Goal: Information Seeking & Learning: Learn about a topic

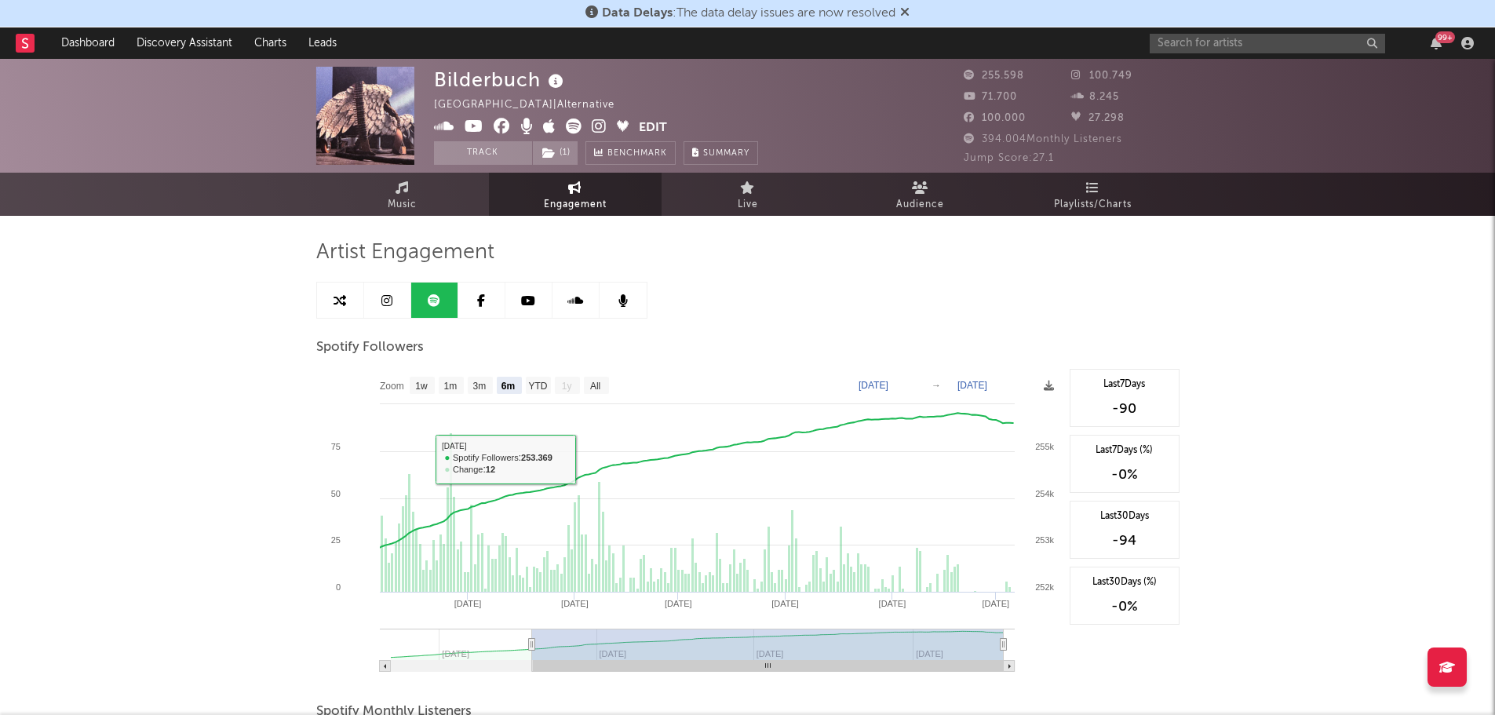
select select "6m"
select select "1w"
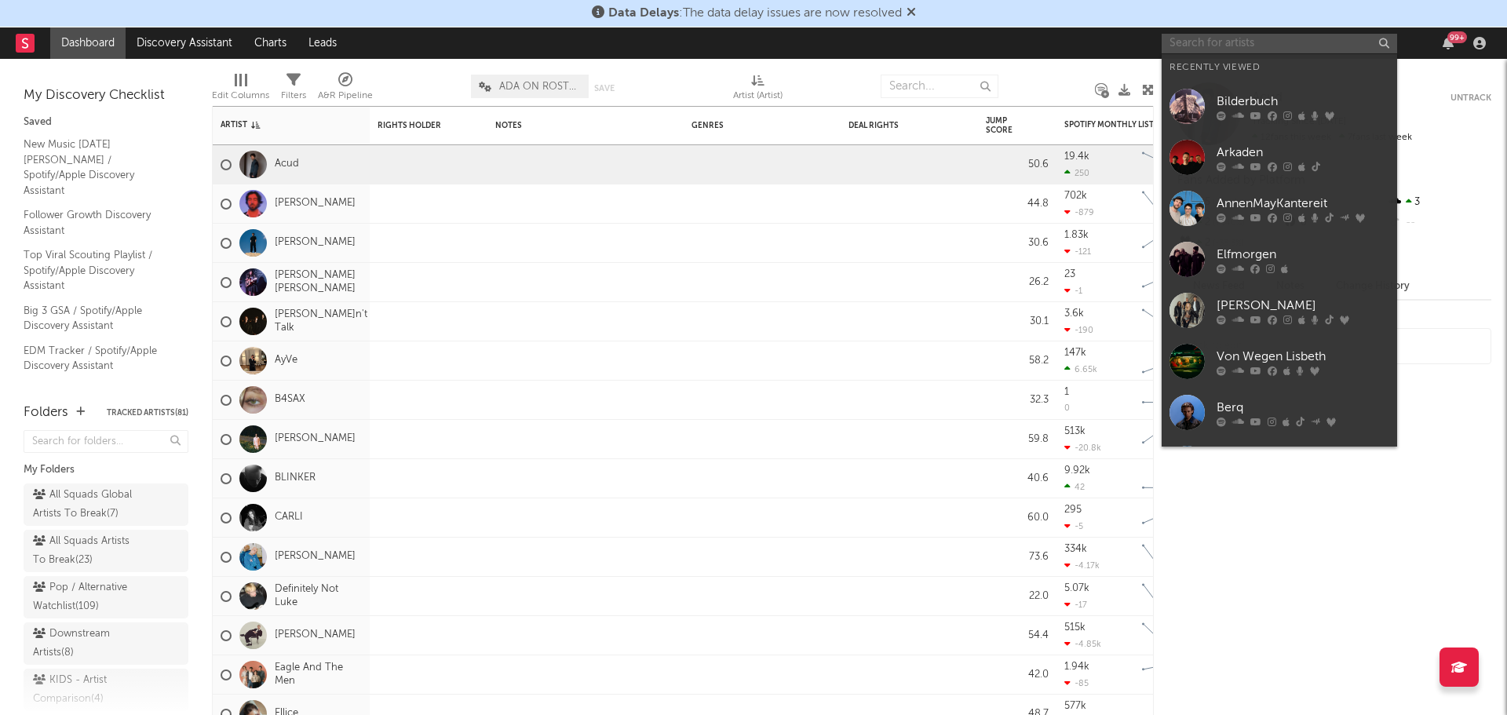
click at [1249, 46] on input "text" at bounding box center [1278, 44] width 235 height 20
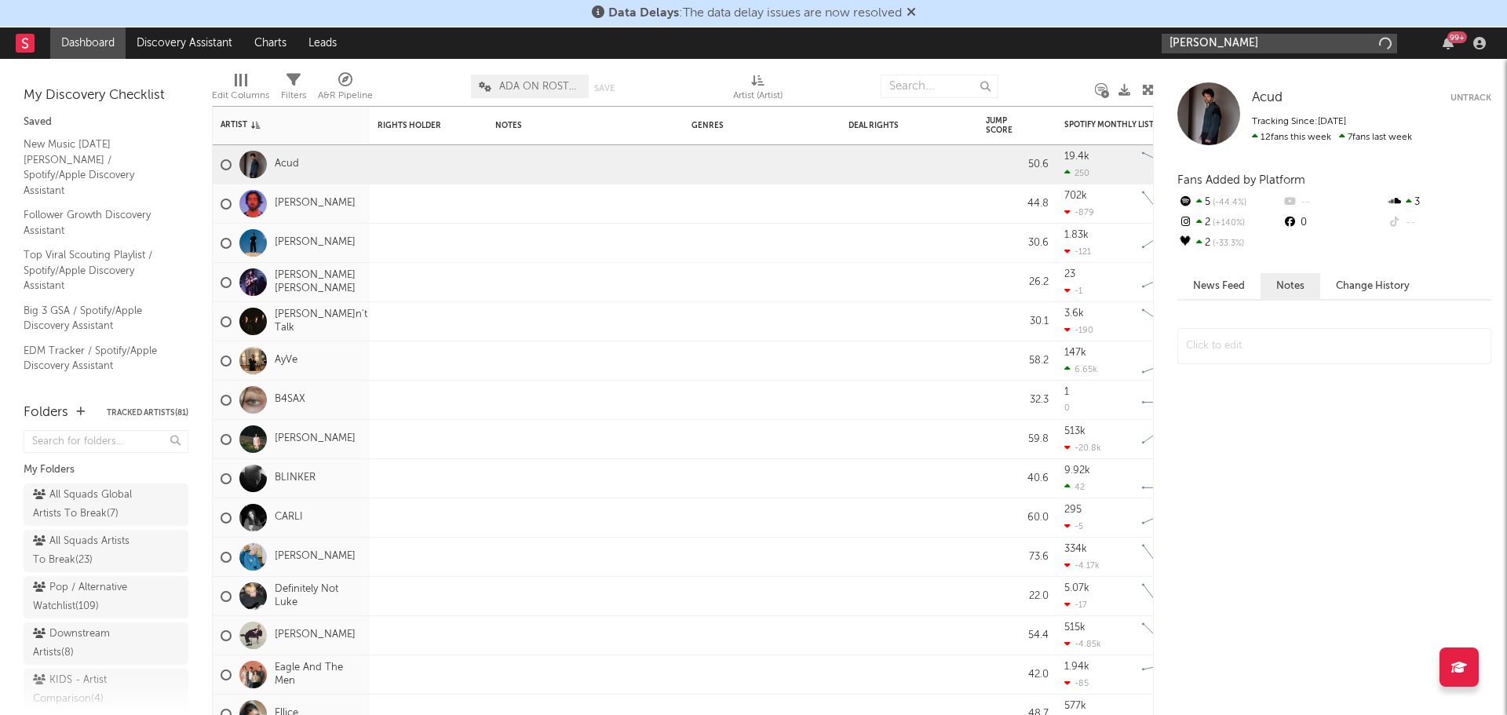
type input "thees uhlmann"
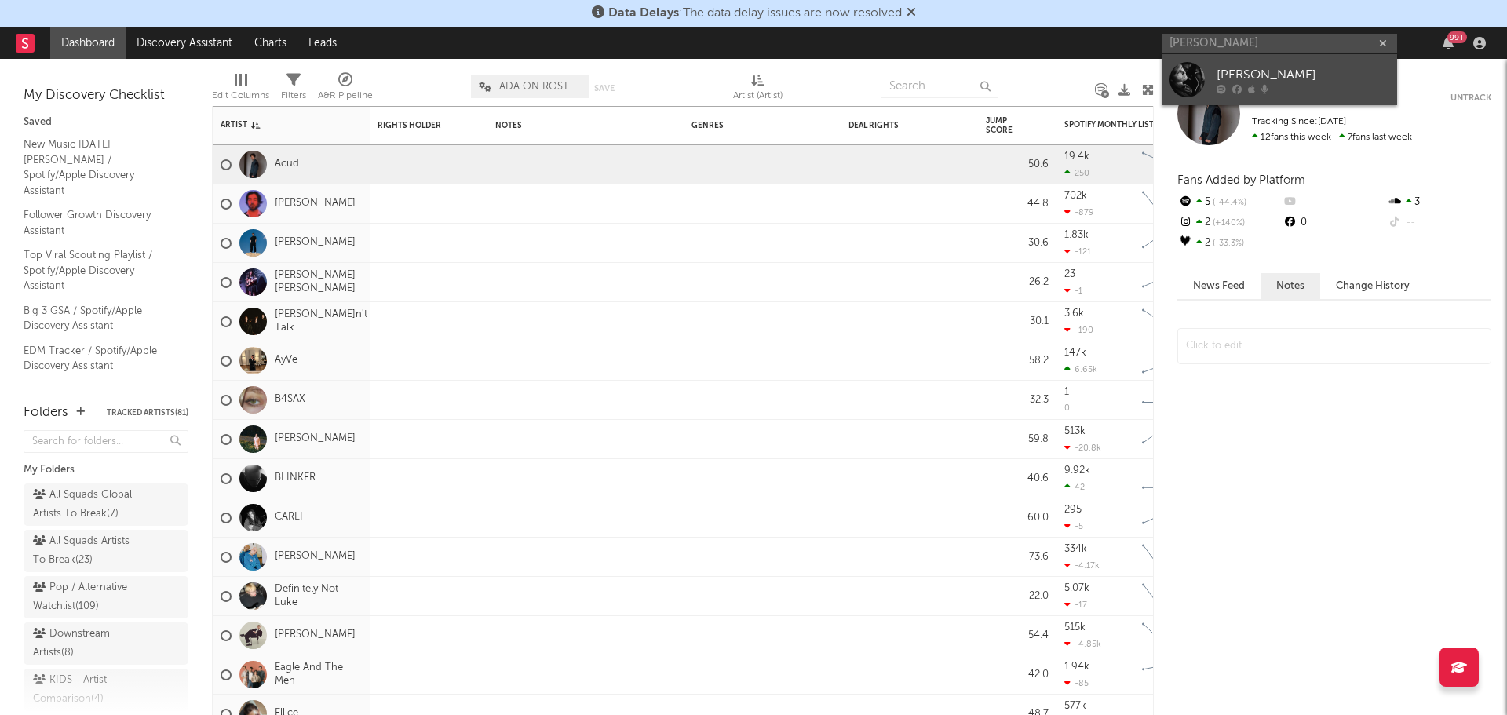
click at [1297, 63] on link "Thees Uhlmann" at bounding box center [1278, 79] width 235 height 51
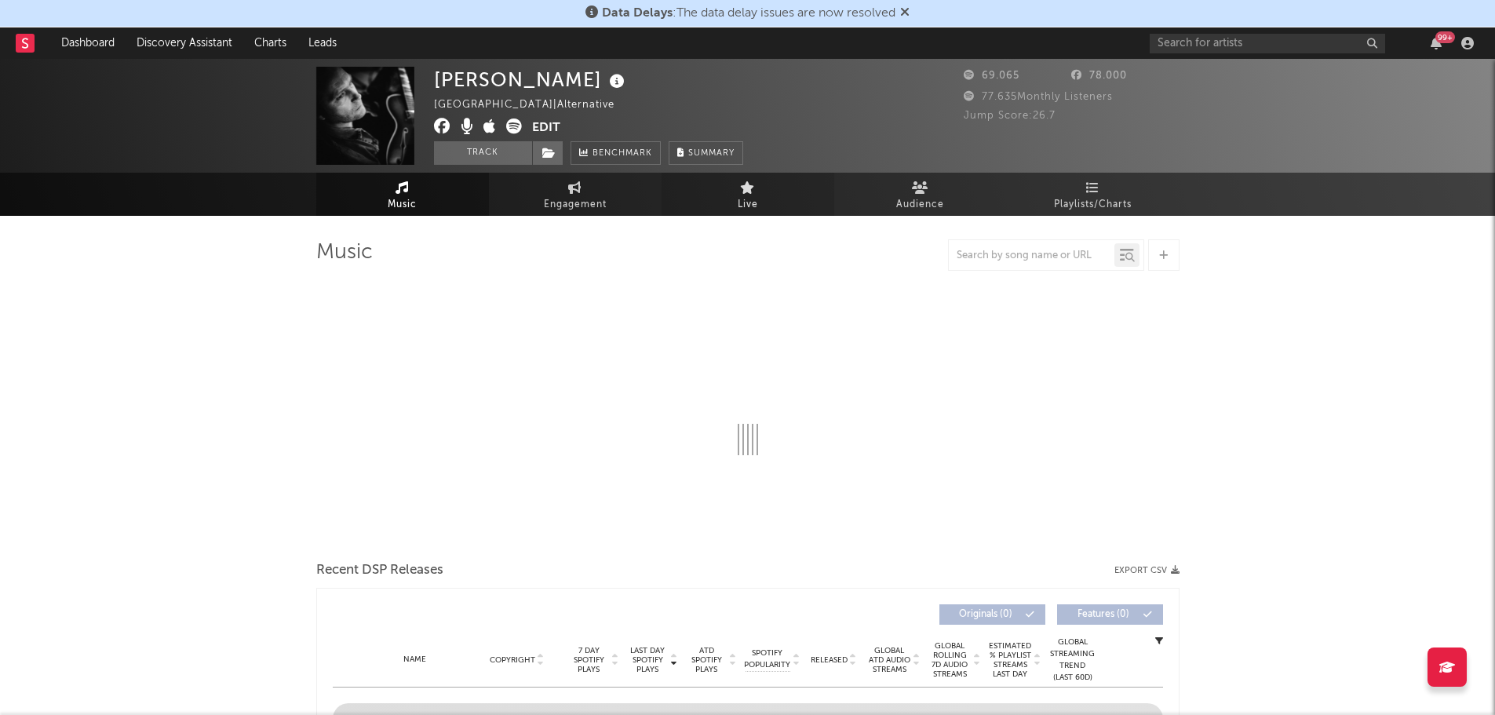
select select "6m"
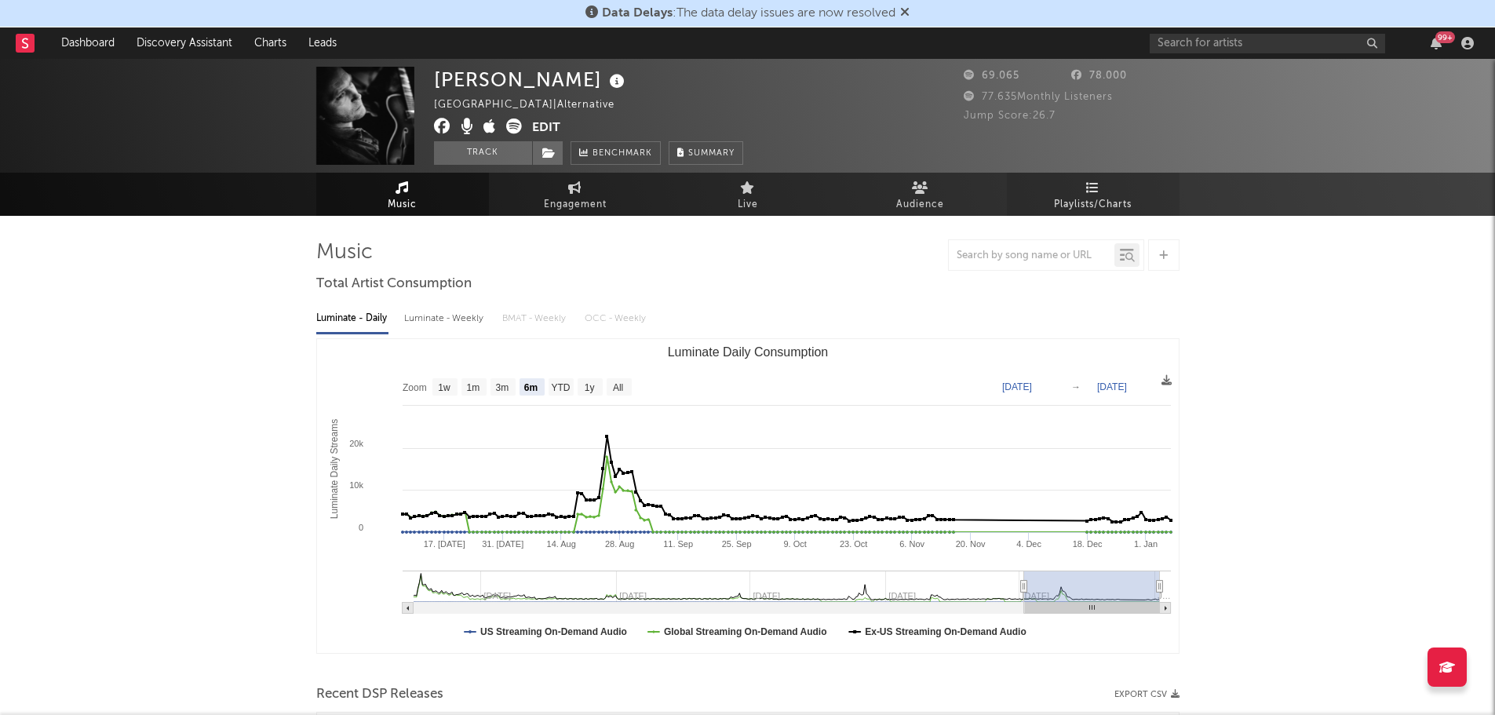
click at [1095, 193] on icon at bounding box center [1092, 187] width 13 height 13
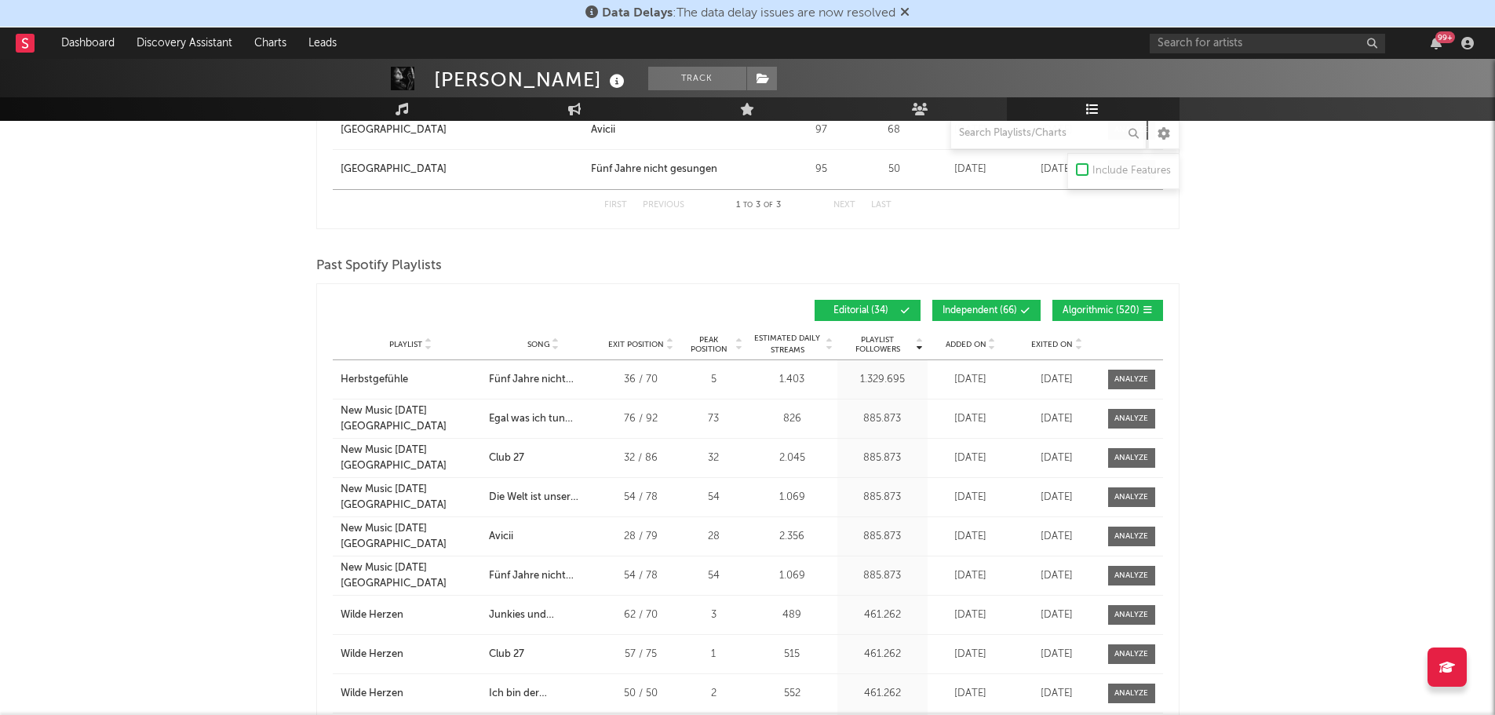
scroll to position [942, 0]
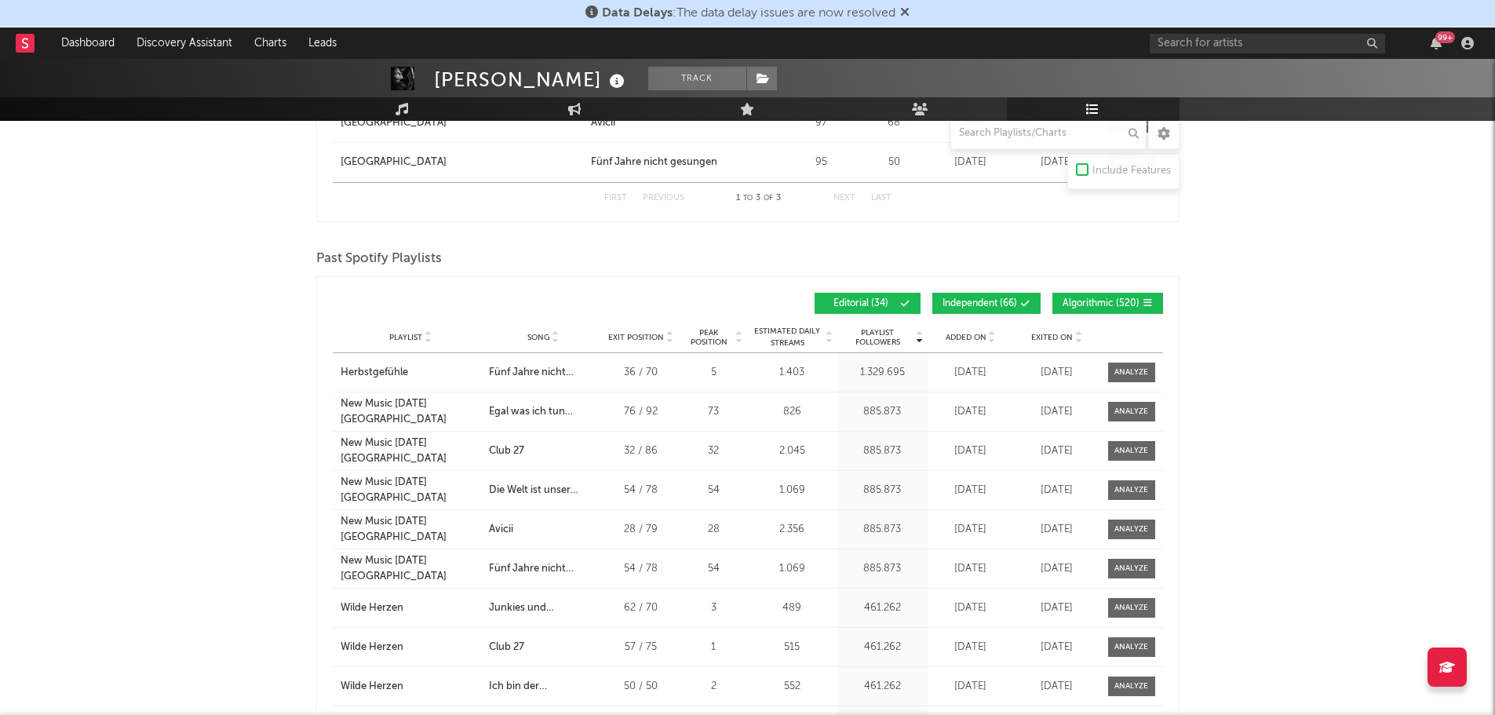
click at [989, 301] on span "Independent ( 66 )" at bounding box center [979, 303] width 75 height 9
click at [1091, 299] on span "Algorithmic ( 520 )" at bounding box center [1100, 303] width 77 height 9
